Goal: Entertainment & Leisure: Consume media (video, audio)

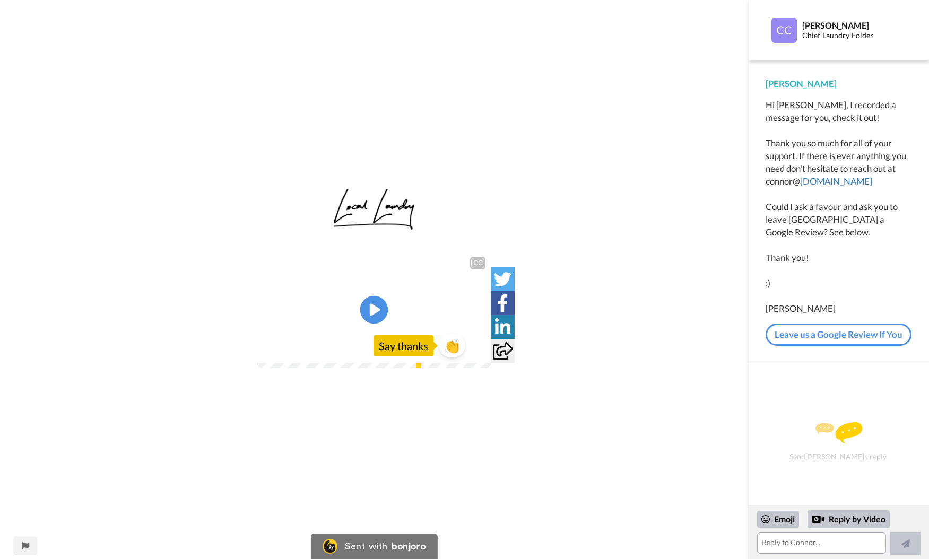
click at [376, 309] on icon "Play/Pause" at bounding box center [374, 310] width 28 height 50
drag, startPoint x: 376, startPoint y: 306, endPoint x: 447, endPoint y: 307, distance: 70.6
click at [377, 306] on icon at bounding box center [374, 310] width 27 height 27
click at [626, 285] on div "CC Play/Pause I m one of the owners of localoc Laundry. 0:02 / 1:11 👏 Say thanks" at bounding box center [374, 286] width 749 height 196
click at [657, 296] on div "CC Play/Pause I just want to take a quick little second to say thank you so muc…" at bounding box center [374, 286] width 749 height 196
